Goal: Information Seeking & Learning: Find specific fact

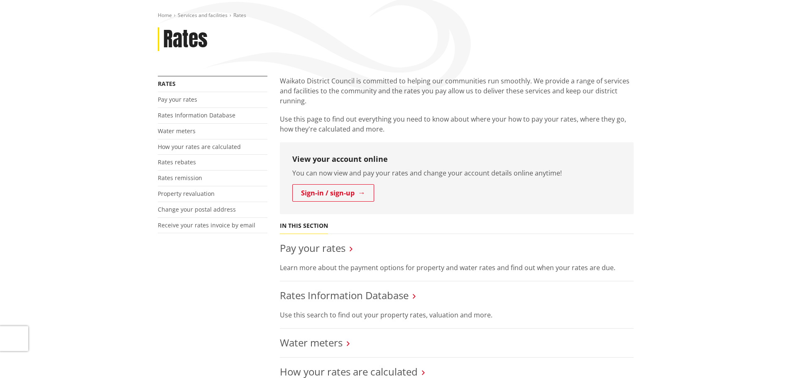
scroll to position [208, 0]
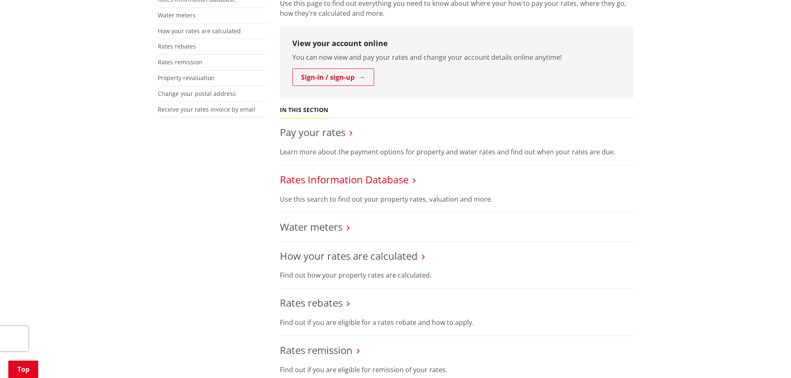
click at [320, 181] on link "Rates Information Database" at bounding box center [344, 180] width 129 height 14
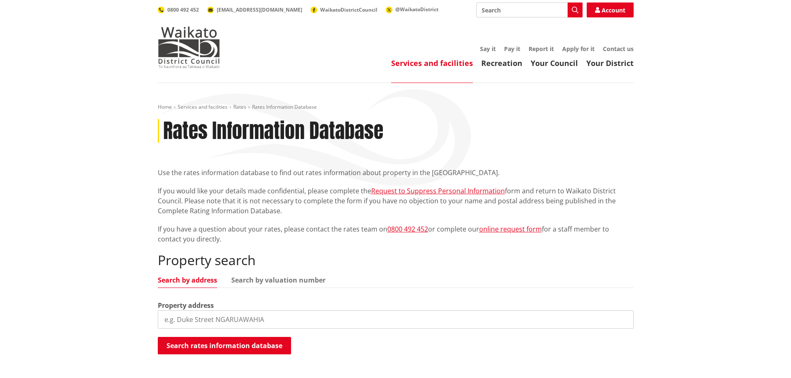
scroll to position [42, 0]
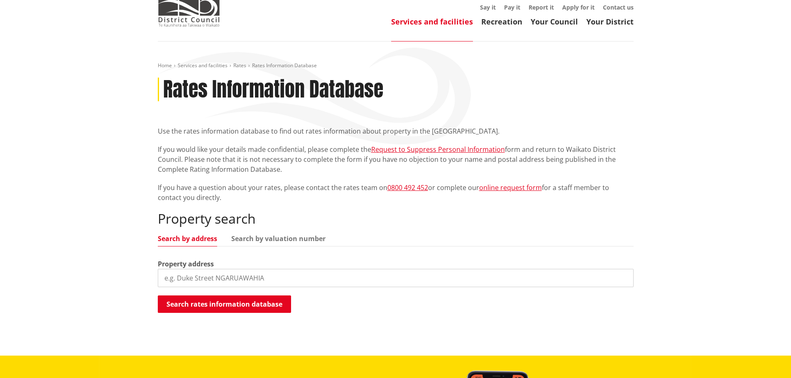
click at [204, 279] on input "search" at bounding box center [396, 278] width 476 height 18
type input "8 starr street"
click at [204, 309] on button "Search rates information database" at bounding box center [224, 304] width 133 height 17
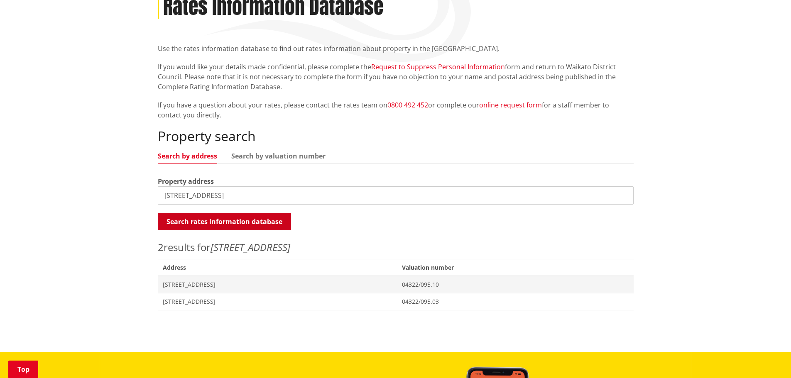
scroll to position [125, 0]
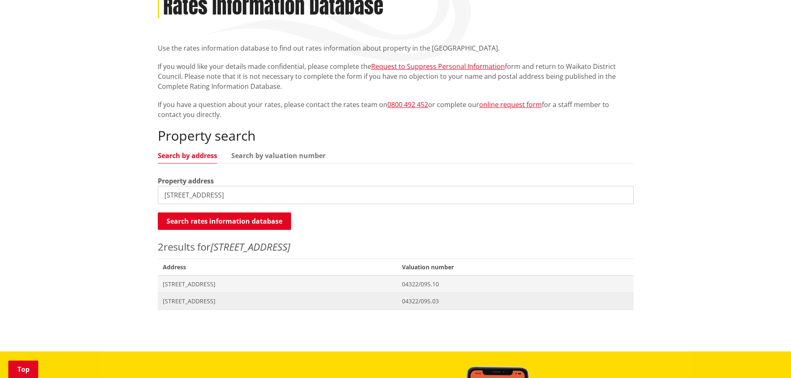
click at [201, 303] on span "8 Starr Street HUNTLY" at bounding box center [278, 301] width 230 height 8
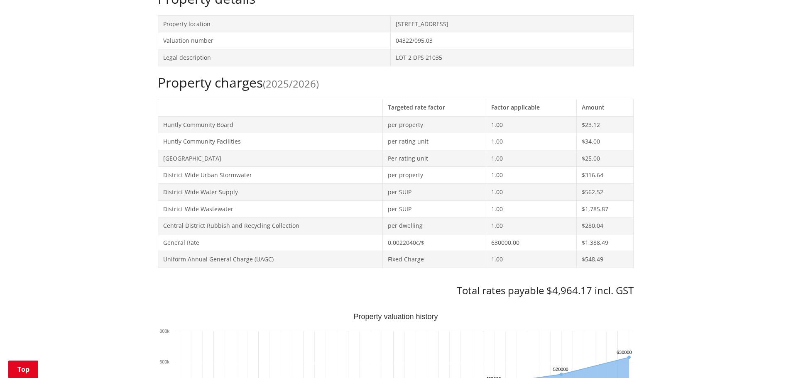
scroll to position [374, 0]
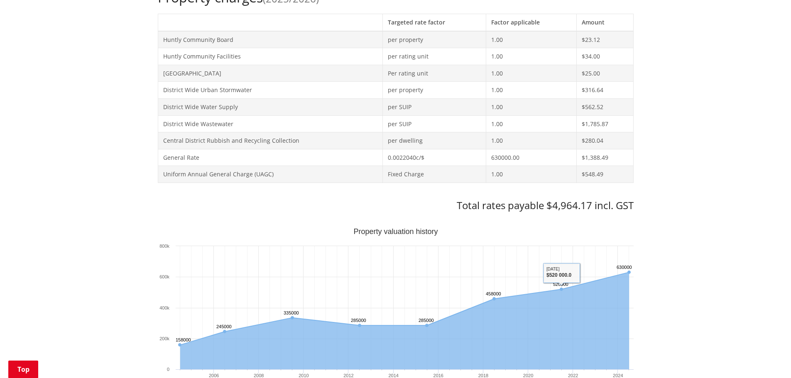
click at [573, 207] on h3 "Total rates payable $4,964.17 incl. GST" at bounding box center [396, 206] width 476 height 12
copy h3 "4,964.17"
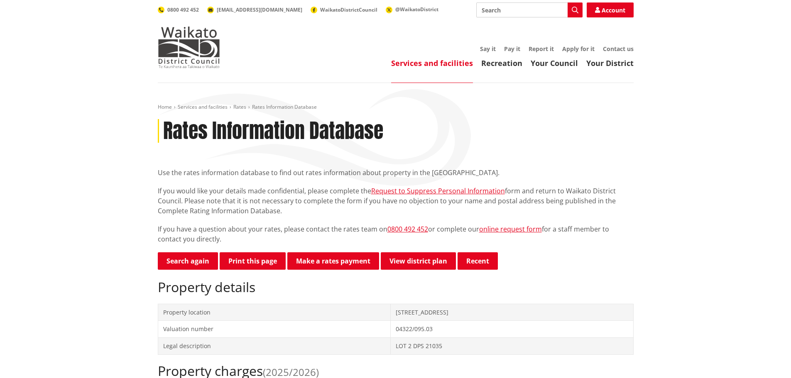
scroll to position [166, 0]
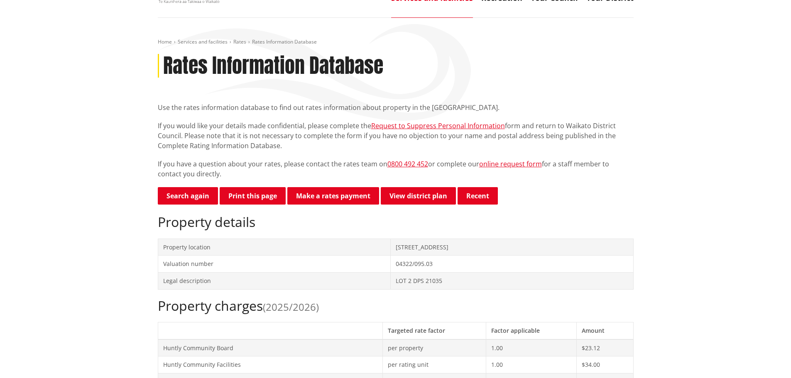
scroll to position [0, 0]
